Goal: Task Accomplishment & Management: Manage account settings

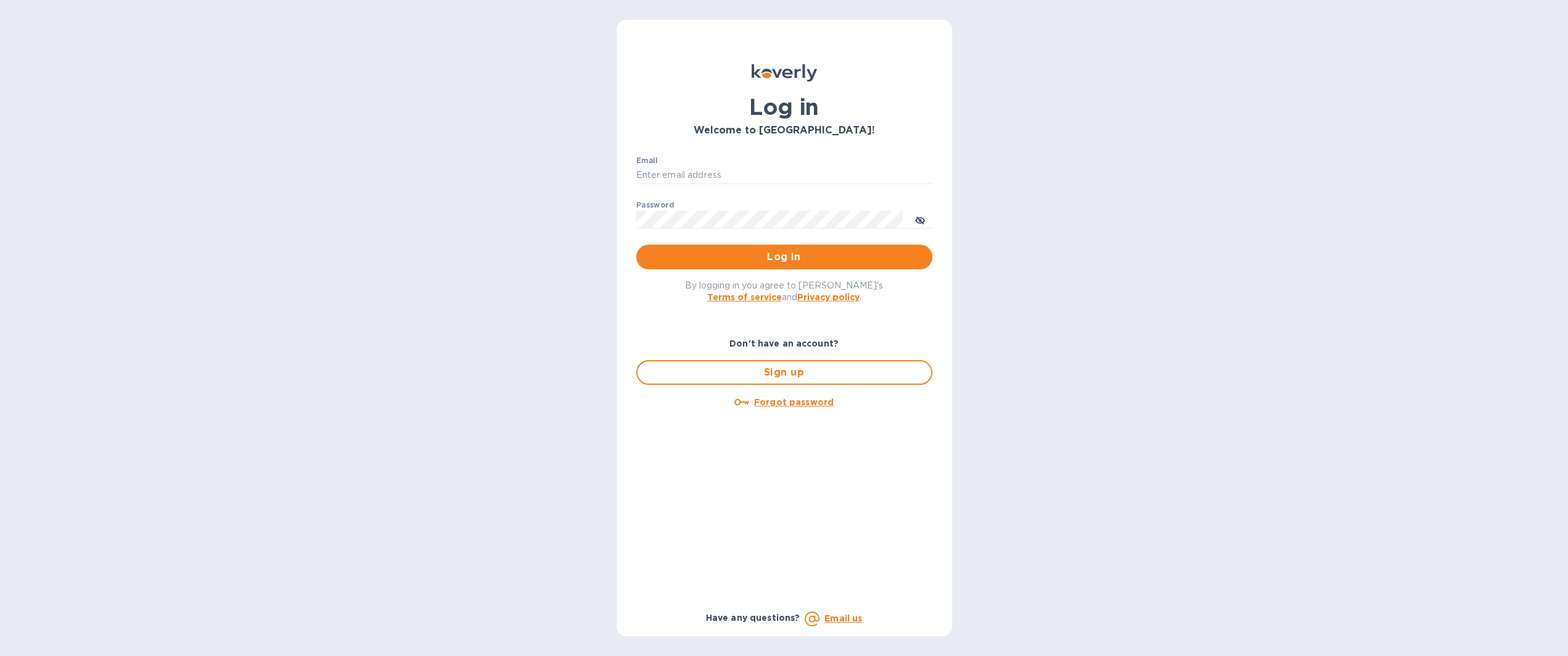
type input "[EMAIL_ADDRESS][DOMAIN_NAME]"
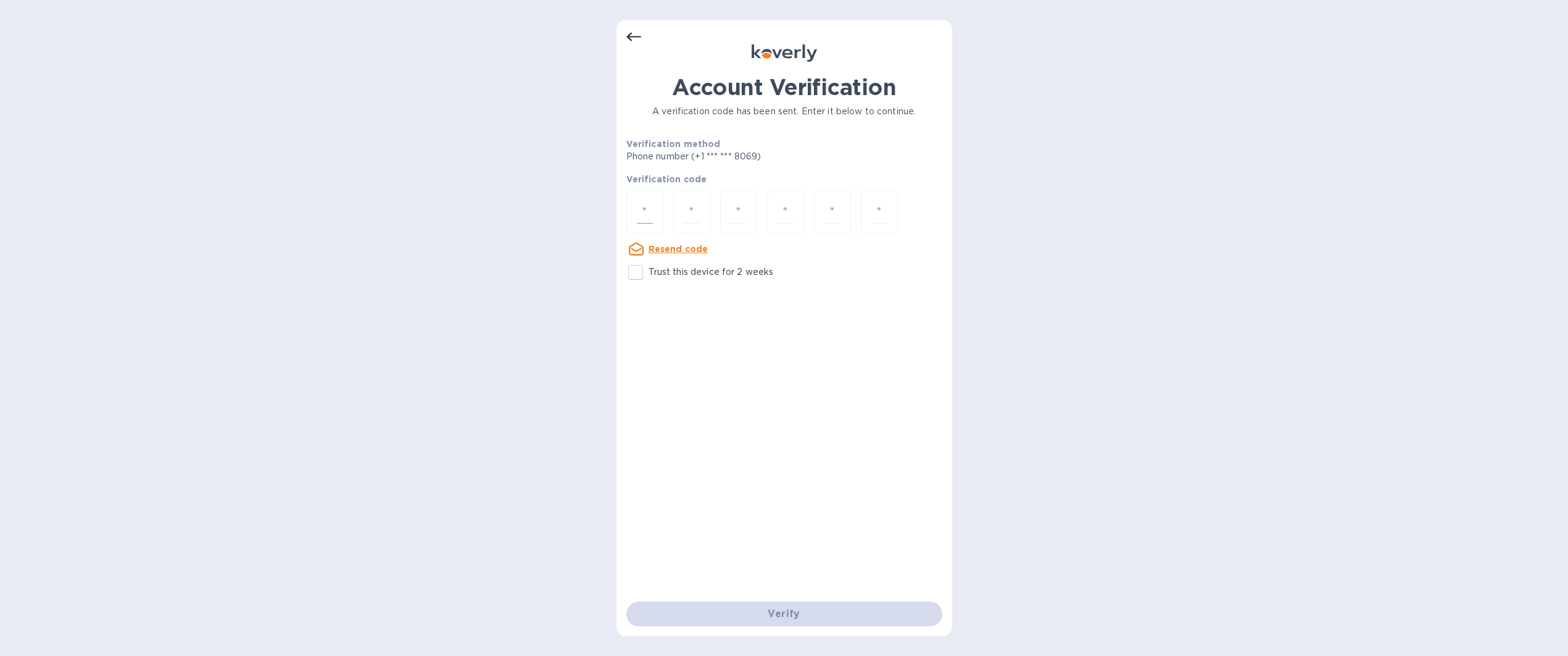
click at [637, 218] on input "number" at bounding box center [645, 212] width 16 height 23
type input "2"
type input "7"
type input "6"
type input "3"
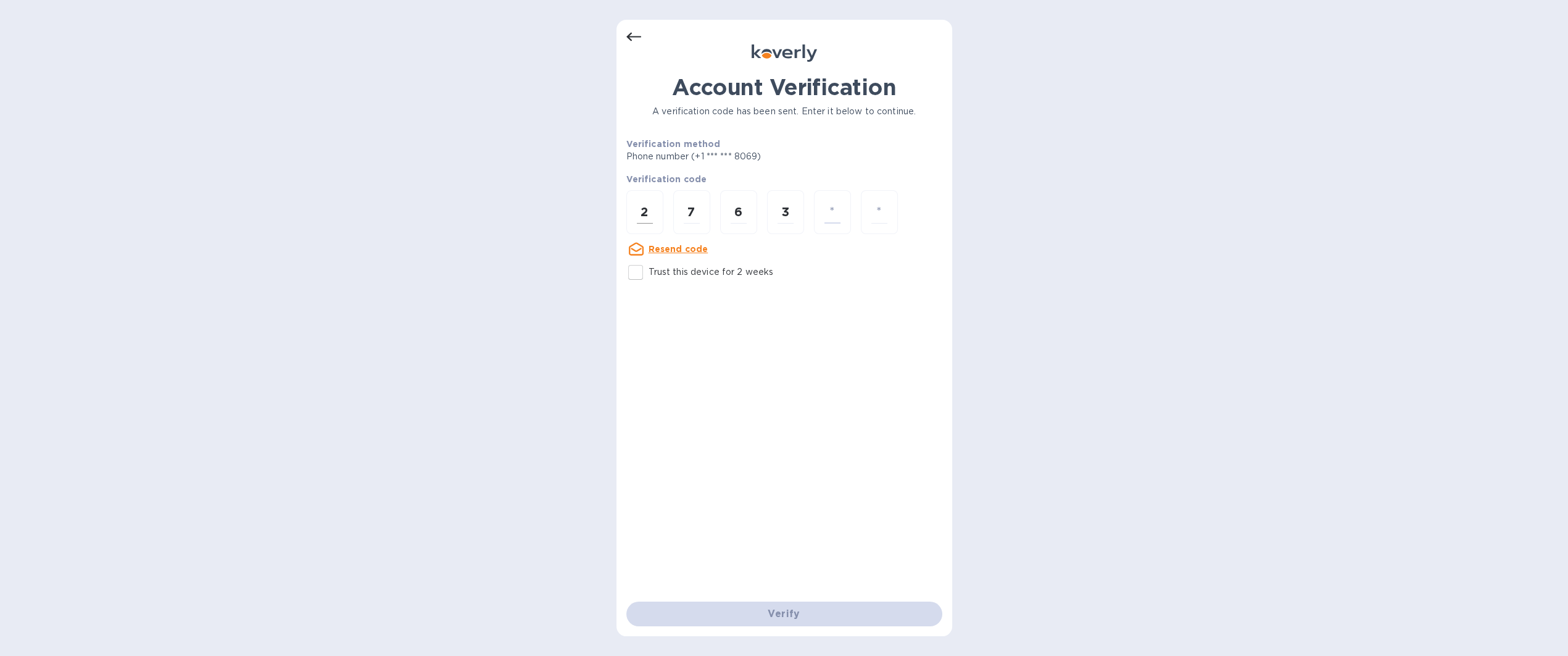
type input "9"
type input "2"
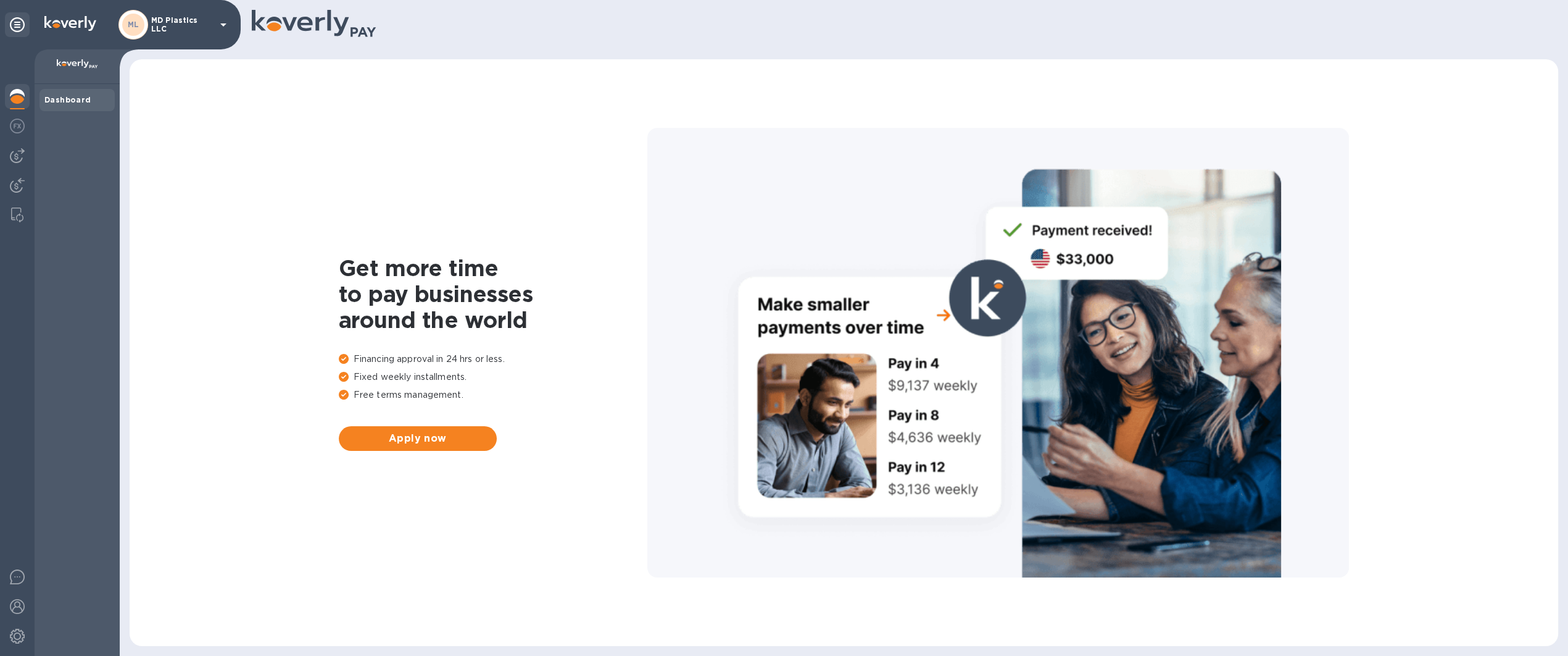
click at [142, 30] on div "ML" at bounding box center [133, 25] width 22 height 22
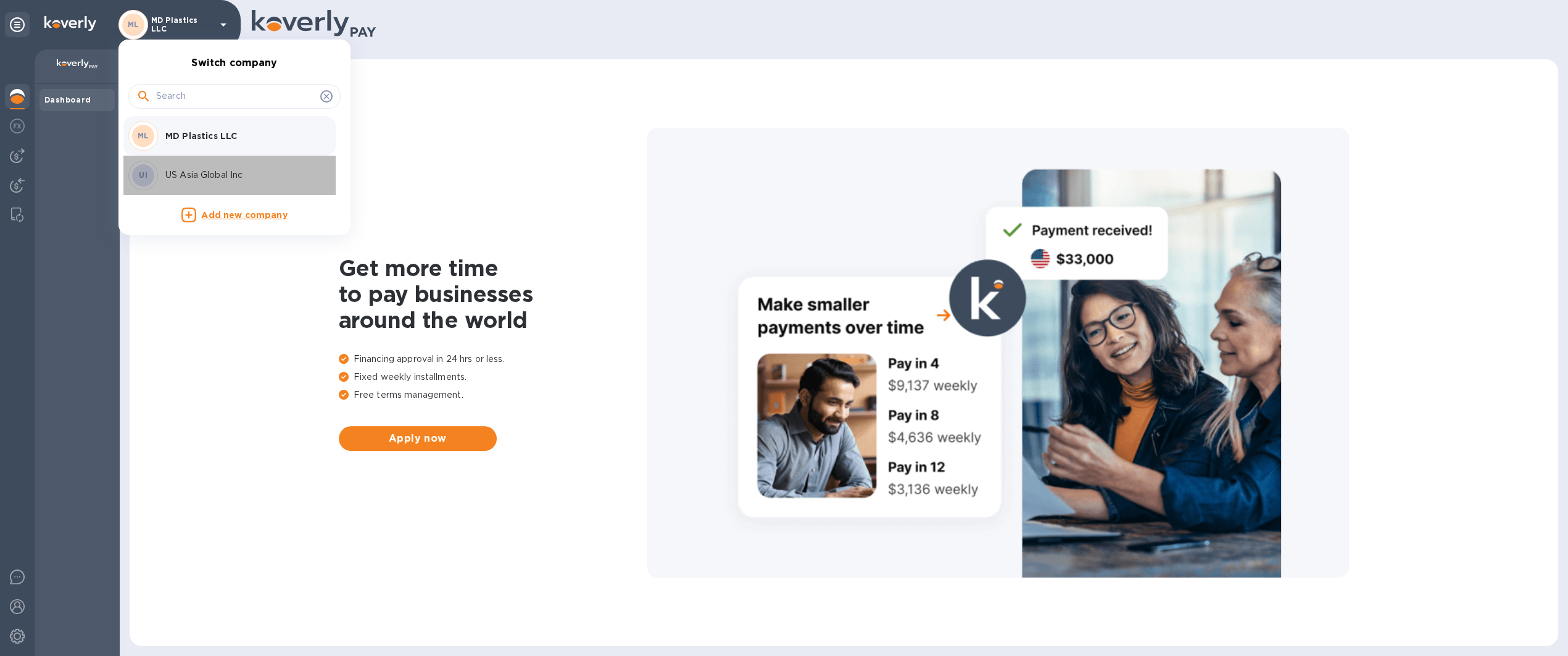
click at [206, 167] on div "UI US Asia Global Inc" at bounding box center [225, 175] width 193 height 30
